Goal: Task Accomplishment & Management: Use online tool/utility

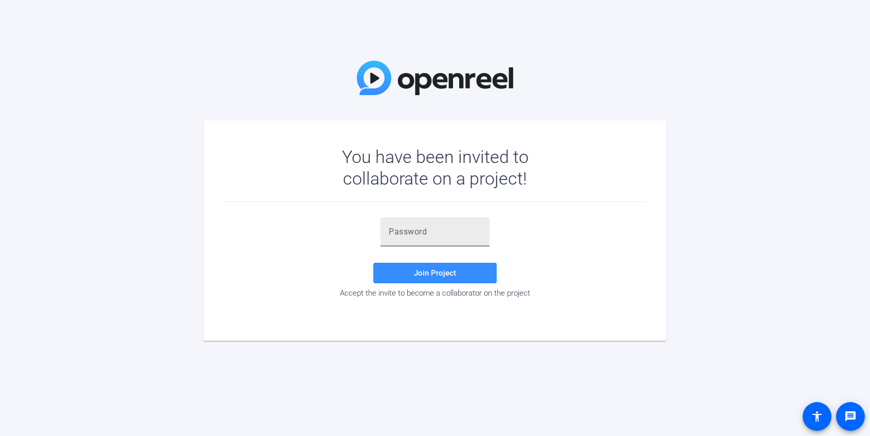
click at [406, 227] on input "text" at bounding box center [435, 232] width 93 height 12
paste input "[PERSON_NAME]"
type input "[PERSON_NAME]"
click at [412, 273] on span at bounding box center [434, 273] width 123 height 25
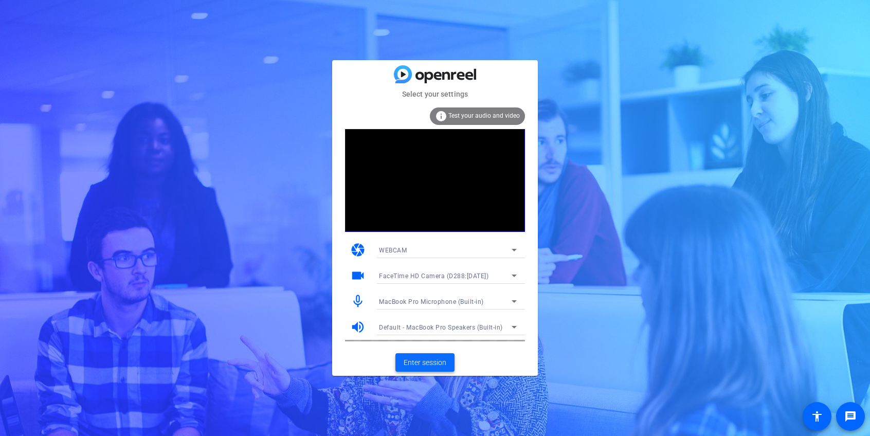
click at [424, 361] on span "Enter session" at bounding box center [425, 362] width 43 height 11
